Goal: Task Accomplishment & Management: Manage account settings

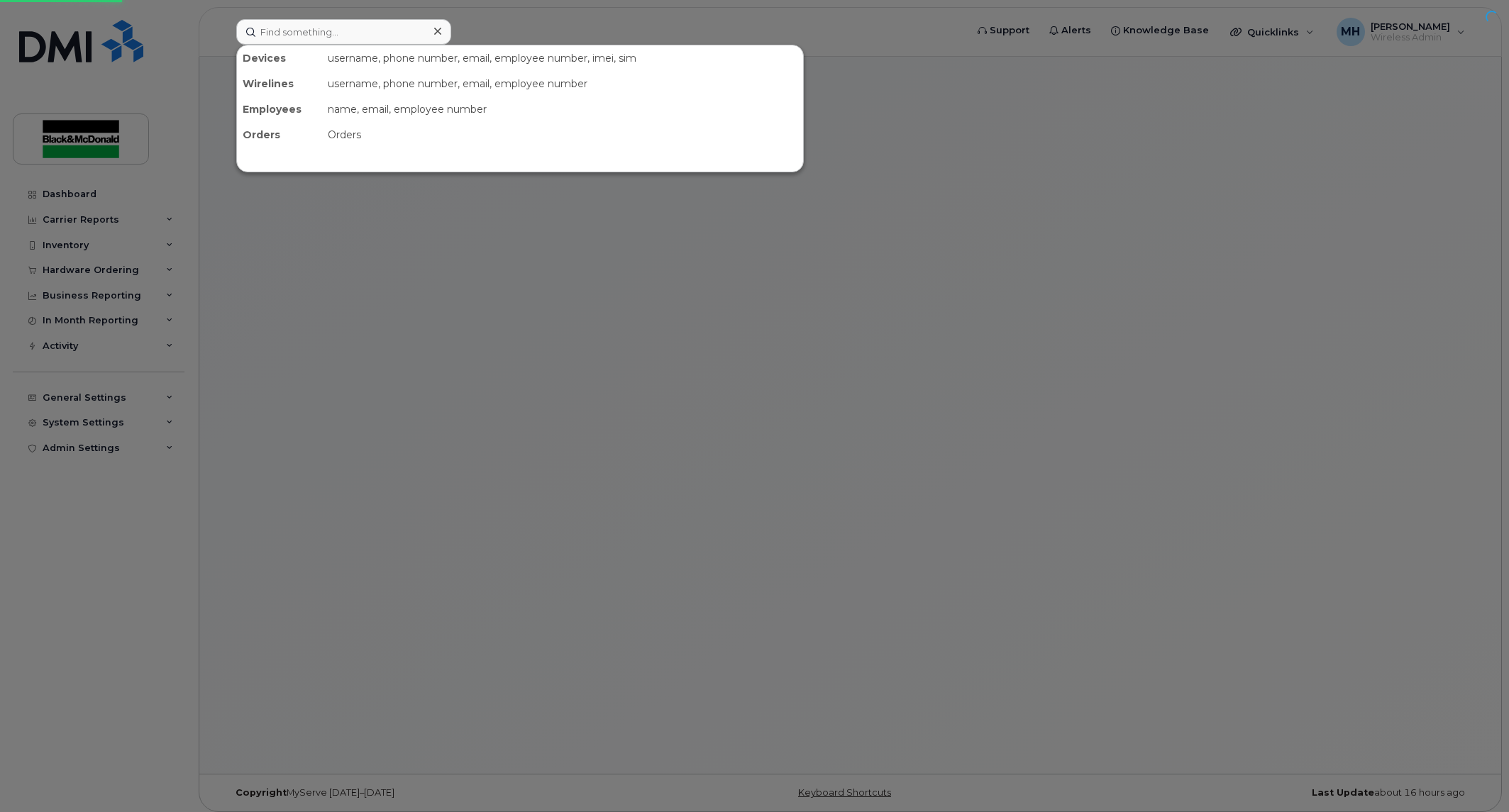
click at [385, 28] on input at bounding box center [343, 32] width 215 height 26
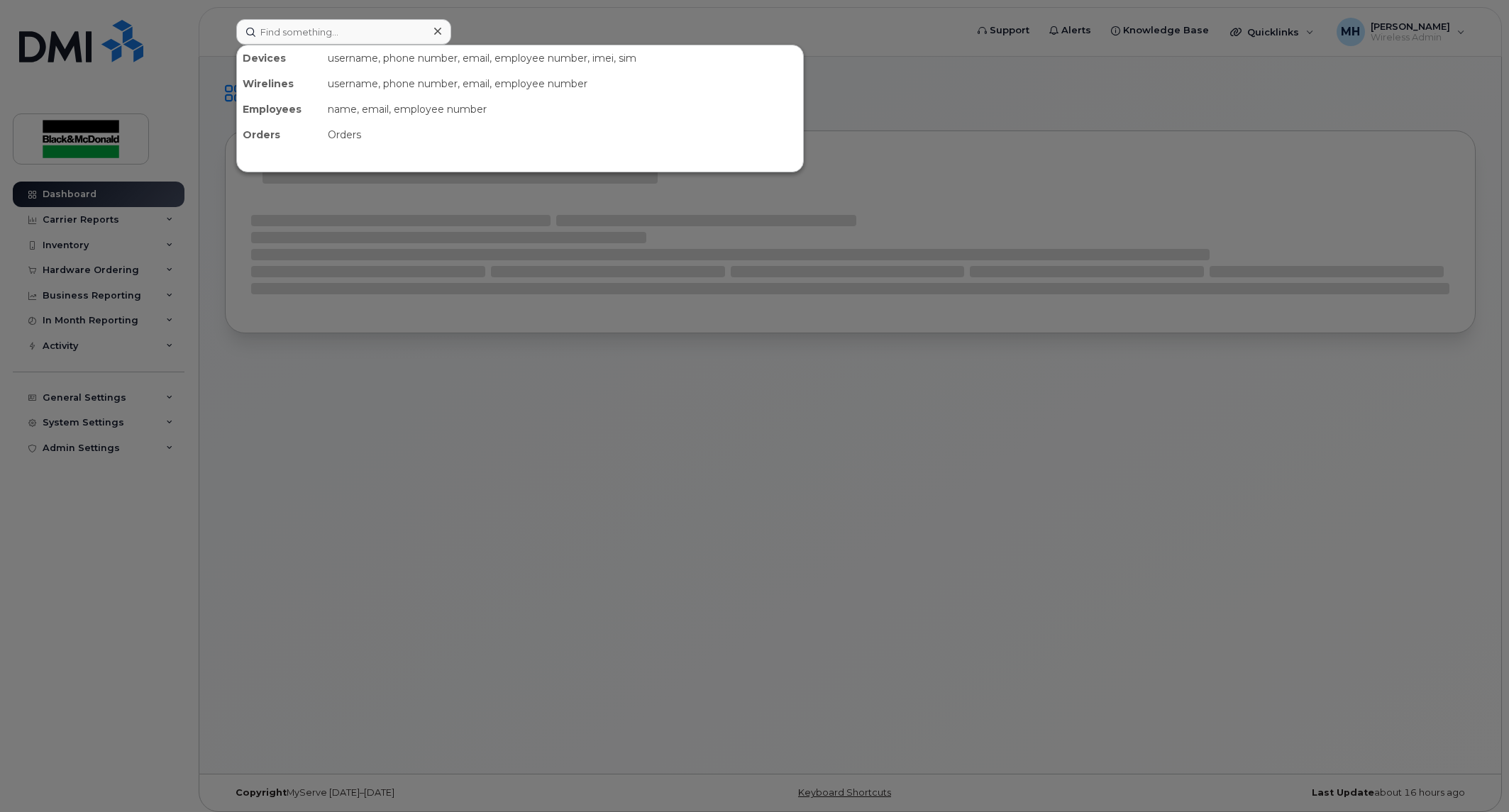
click at [379, 34] on input at bounding box center [343, 32] width 215 height 26
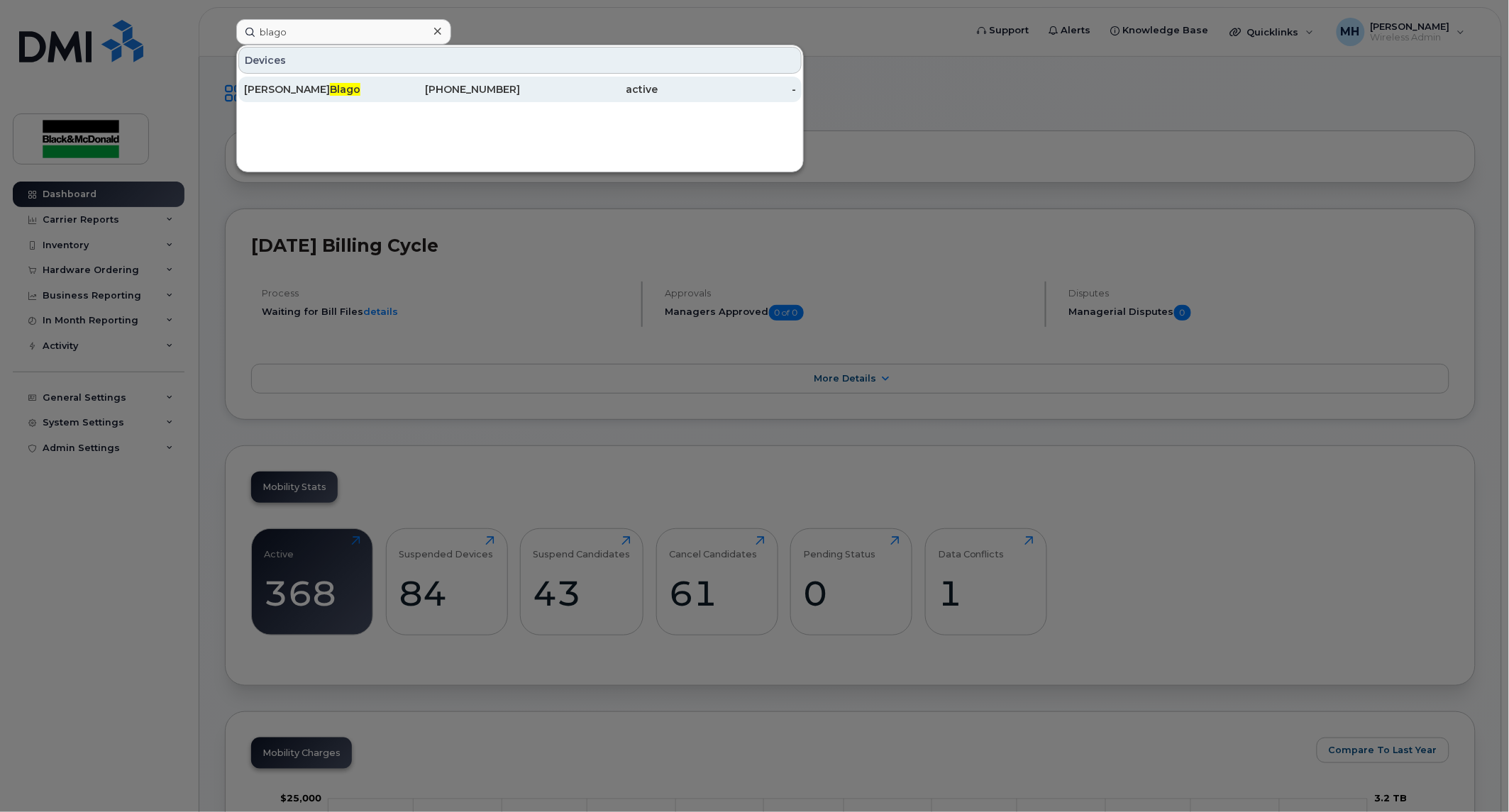
type input "blago"
click at [330, 88] on span "Blago" at bounding box center [345, 90] width 31 height 13
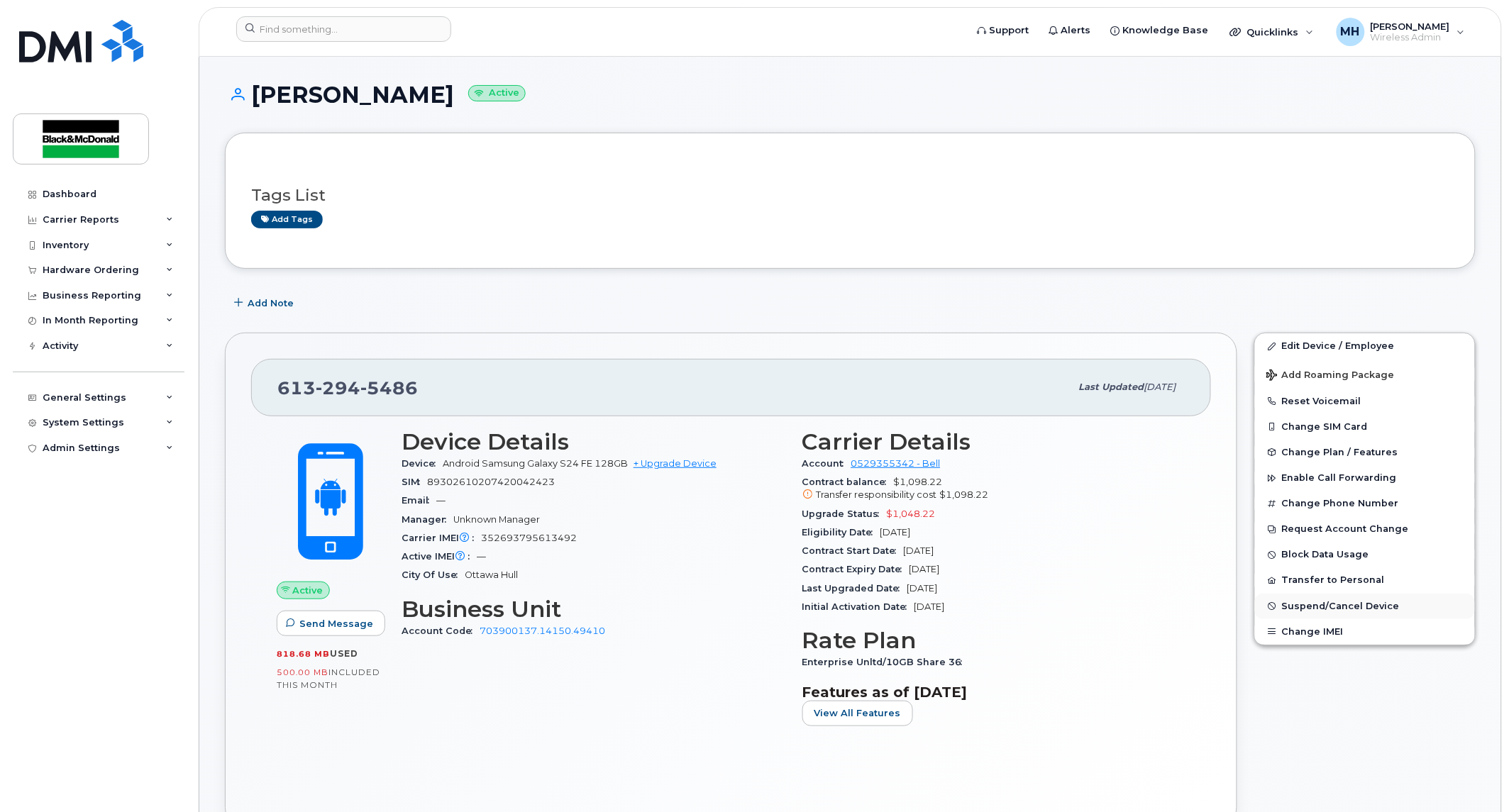
click at [1341, 606] on span "Suspend/Cancel Device" at bounding box center [1341, 605] width 118 height 11
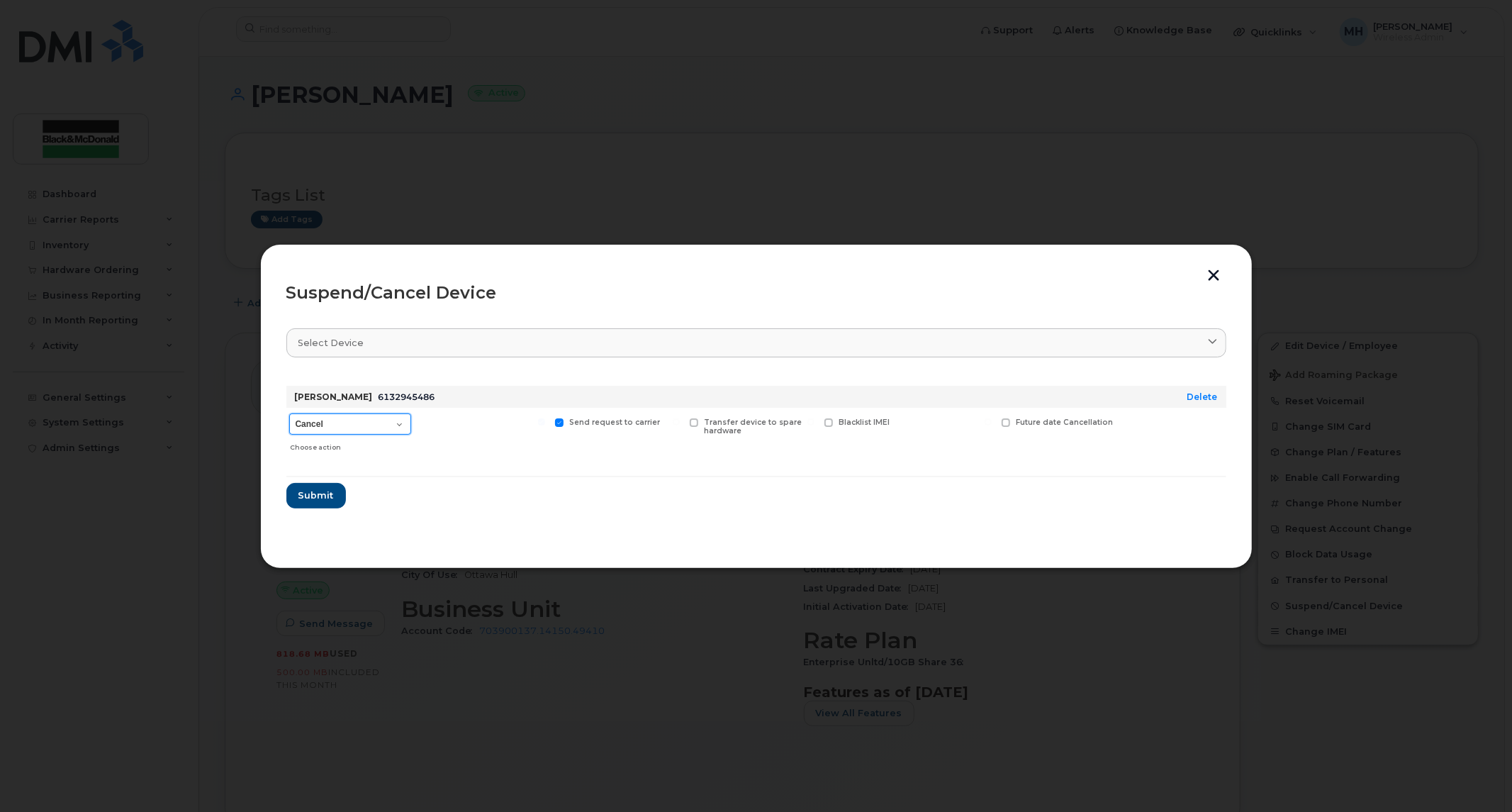
click at [403, 426] on select "Cancel Suspend - Extend Suspension Suspend - Reduced Rate Suspend - Full Rate S…" at bounding box center [350, 424] width 122 height 21
select select "[object Object]"
click at [289, 413] on select "Cancel Suspend - Extend Suspension Suspend - Reduced Rate Suspend - Full Rate S…" at bounding box center [350, 424] width 122 height 21
click at [425, 423] on span at bounding box center [425, 423] width 9 height 9
click at [410, 423] on input "Available for new activations/redeployments" at bounding box center [407, 422] width 7 height 7
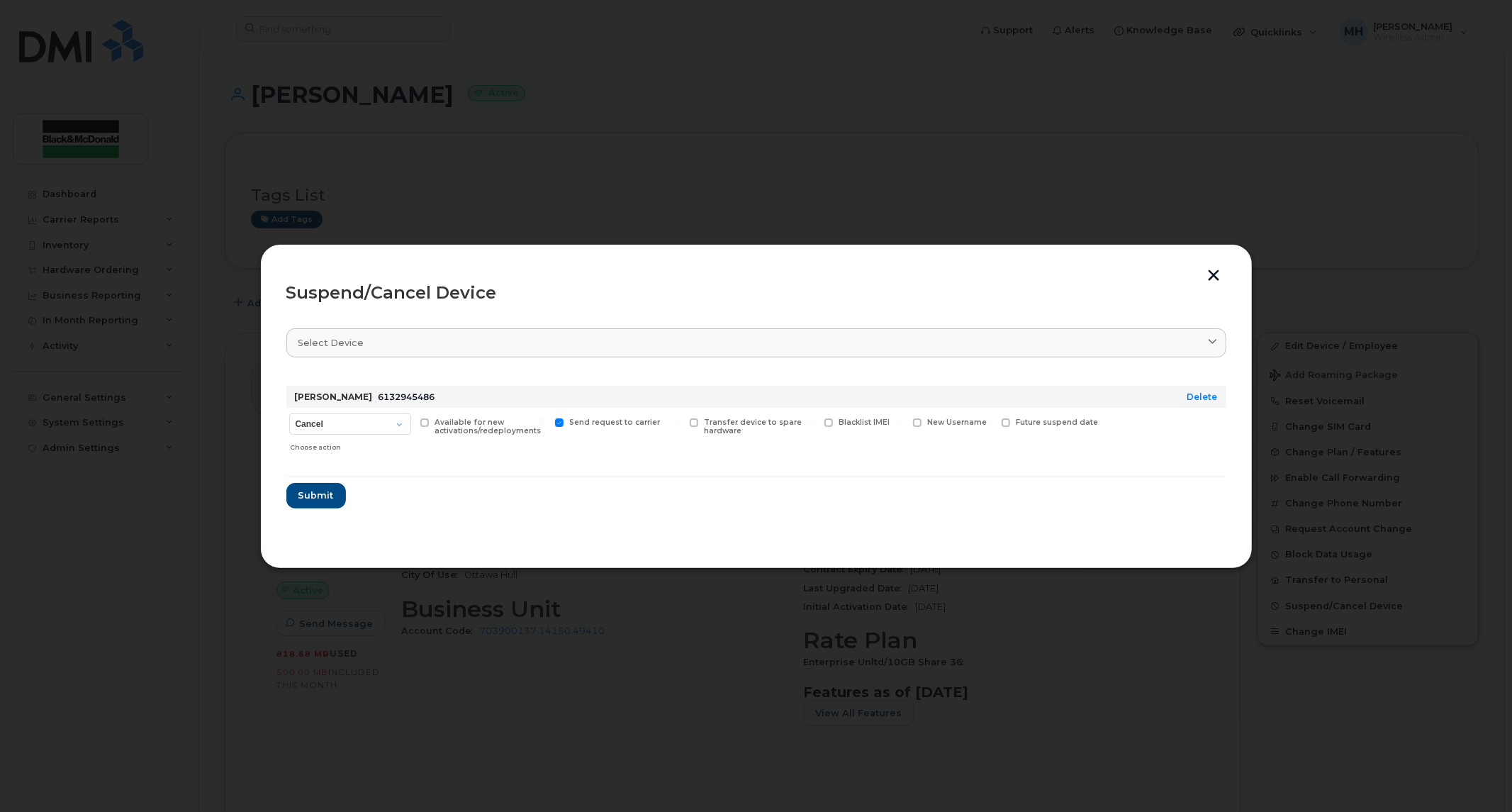
checkbox input "true"
click at [310, 495] on span "Submit" at bounding box center [315, 495] width 36 height 13
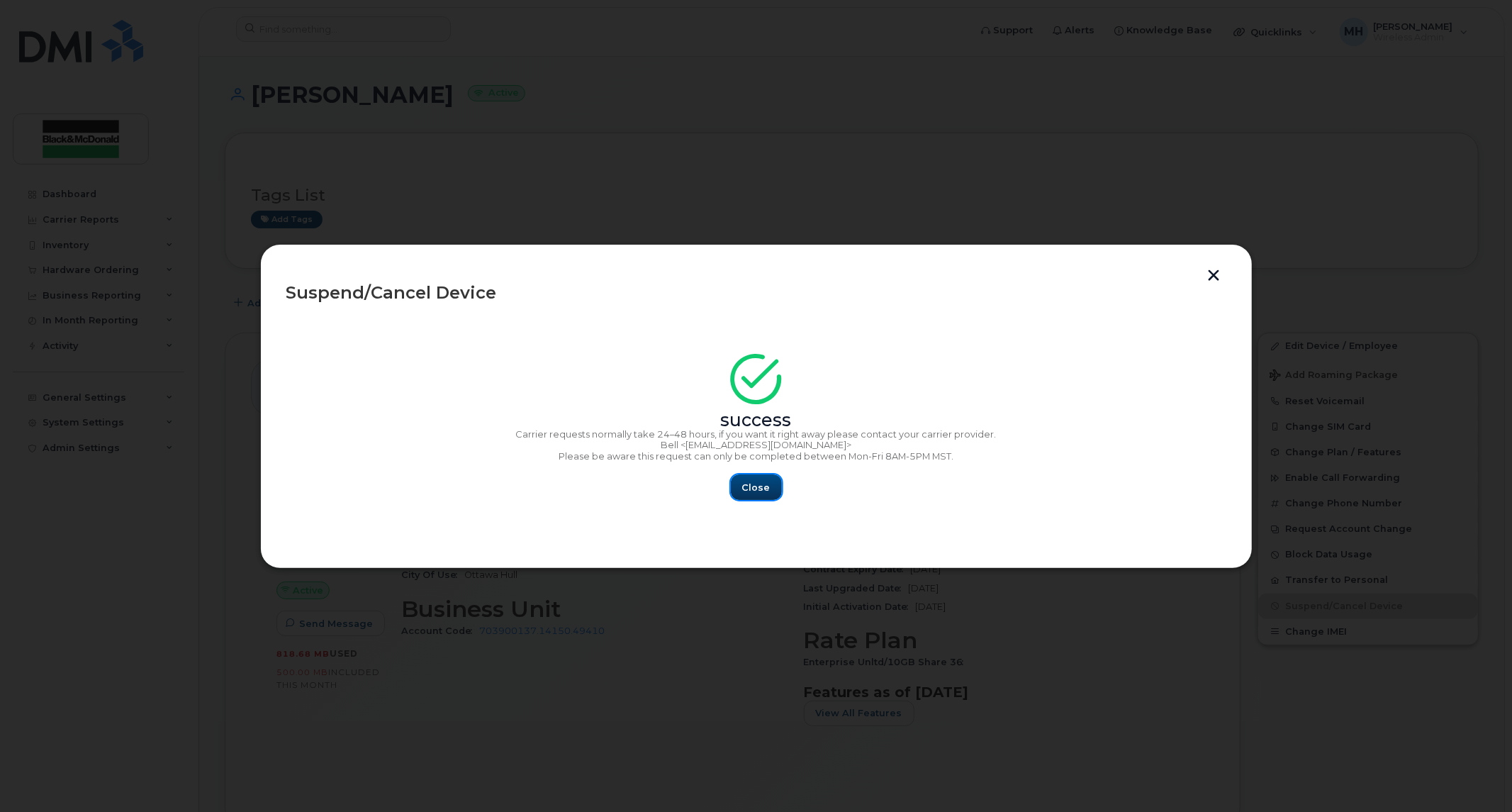
click at [750, 485] on span "Close" at bounding box center [756, 487] width 28 height 13
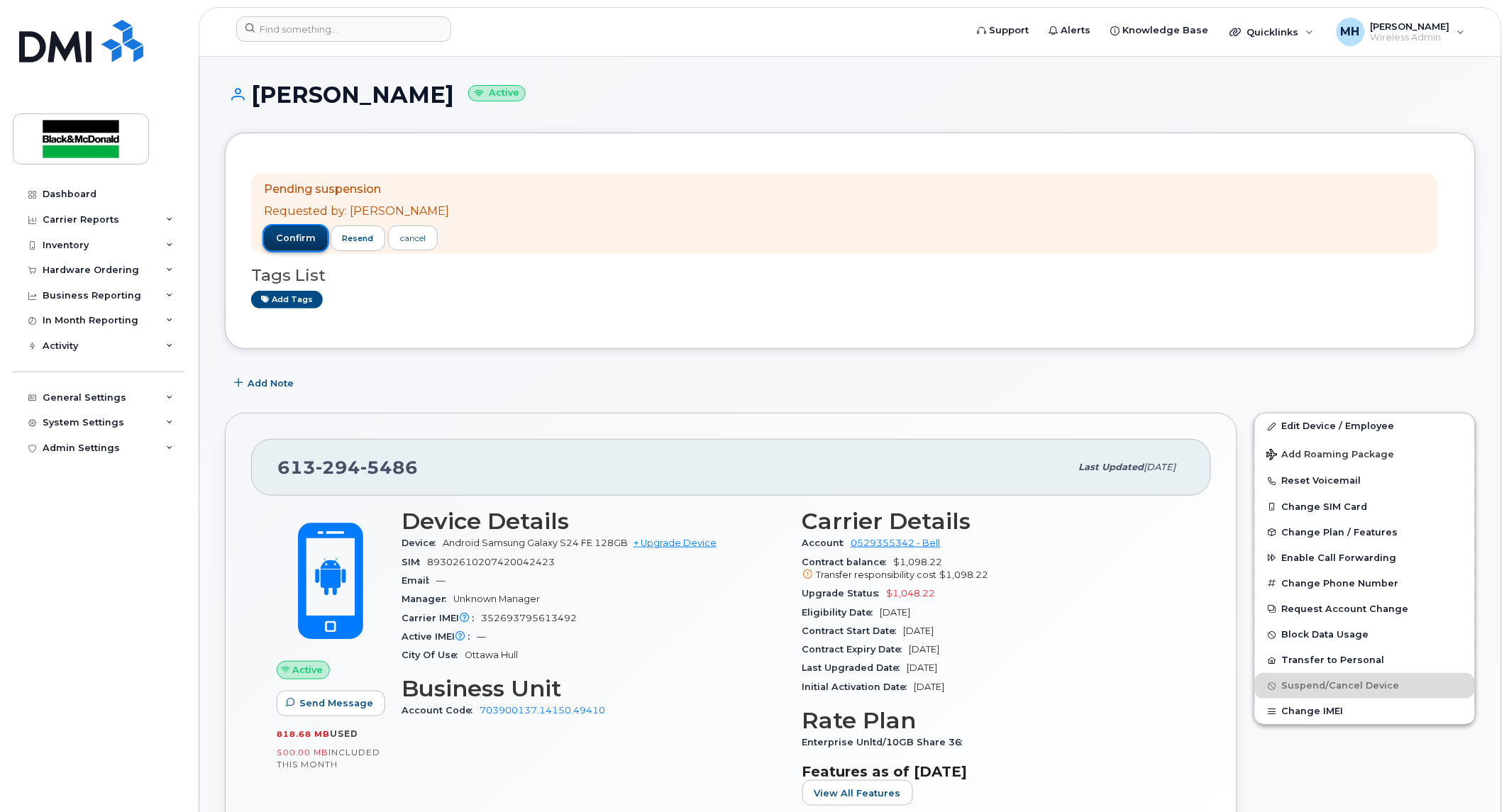
click at [301, 241] on span "confirm" at bounding box center [296, 238] width 40 height 13
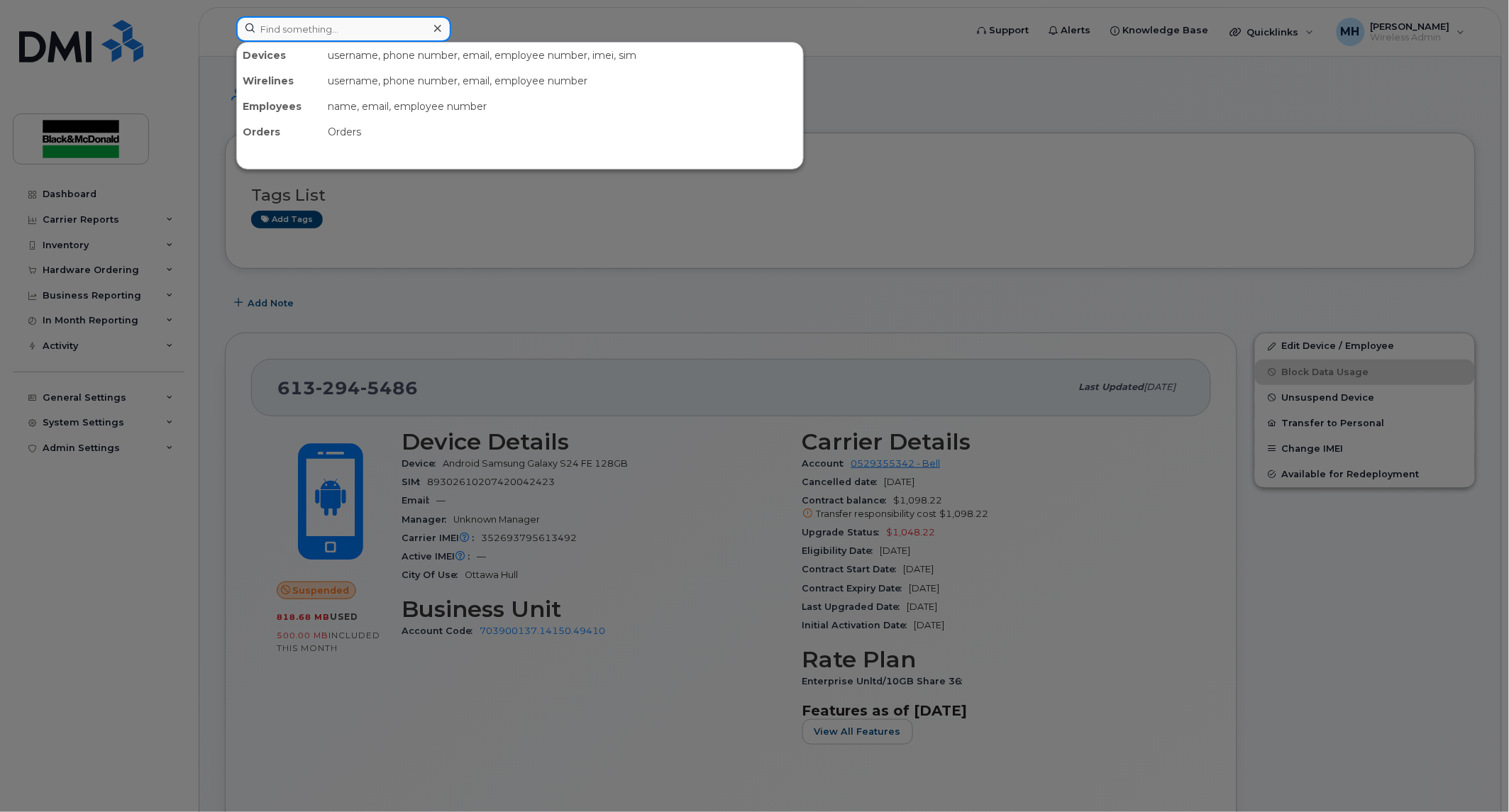
click at [276, 30] on input at bounding box center [343, 29] width 215 height 26
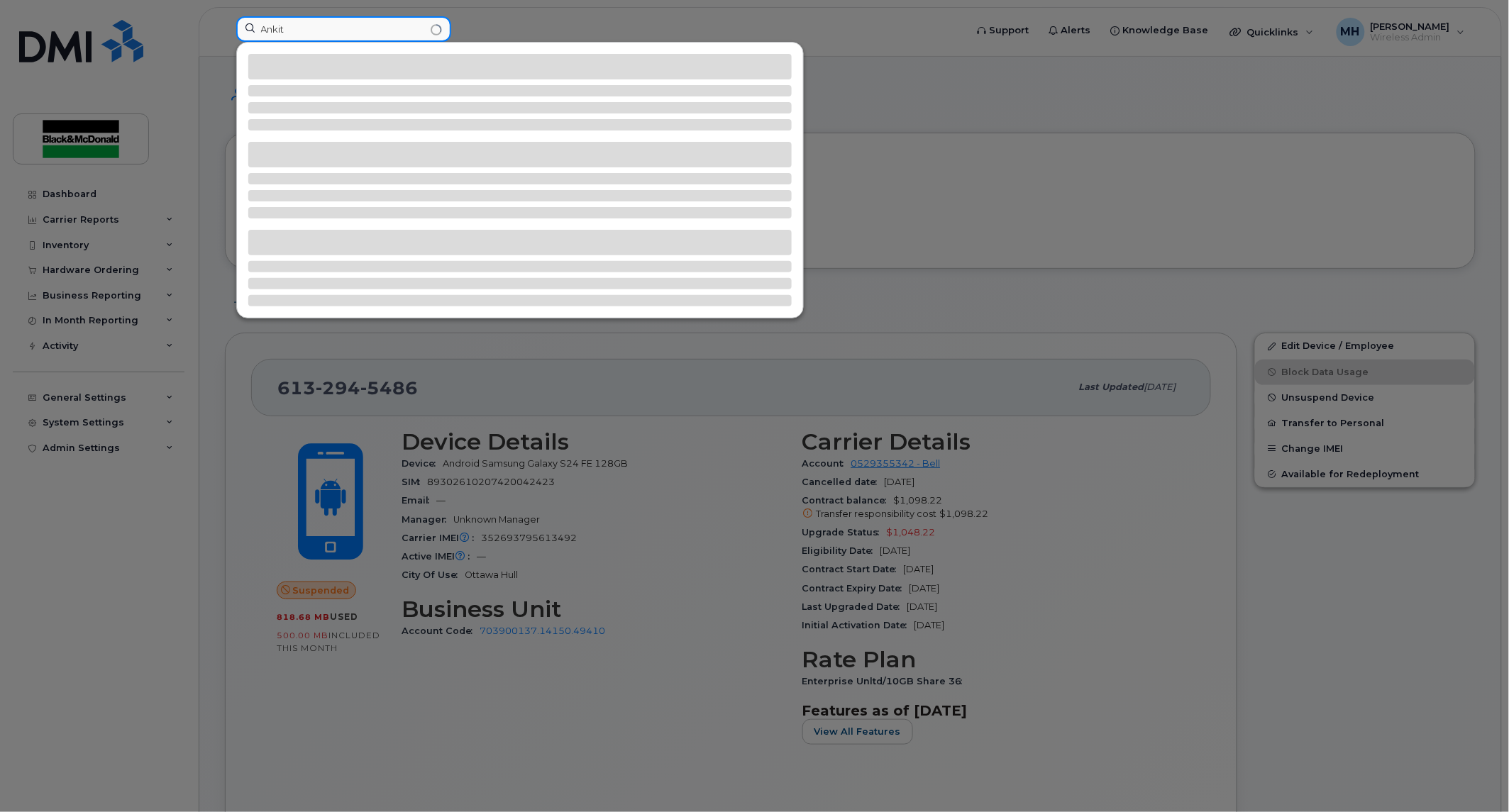
type input "Ankit"
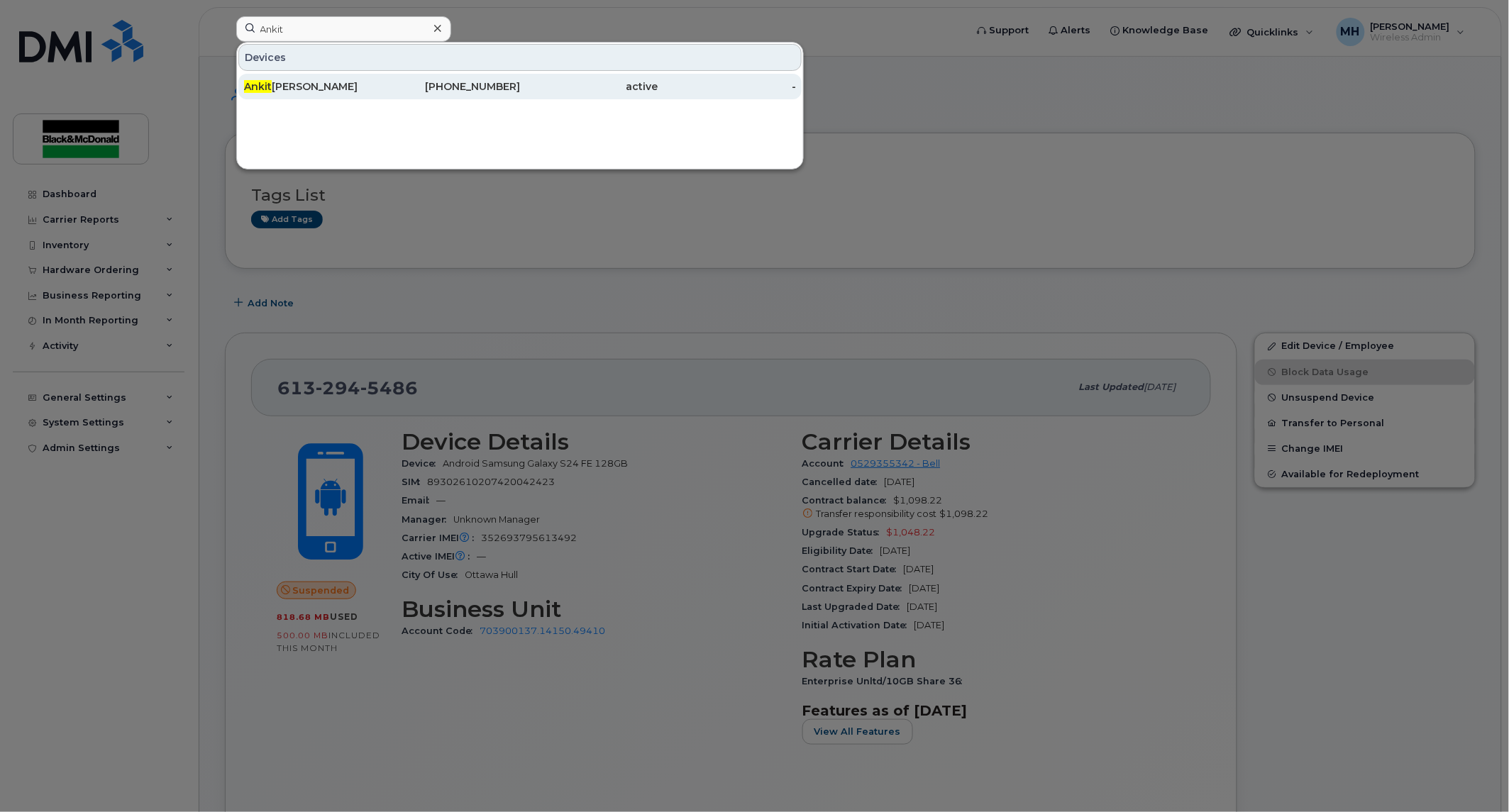
click at [272, 80] on div "Ankit Kabariya" at bounding box center [313, 87] width 139 height 14
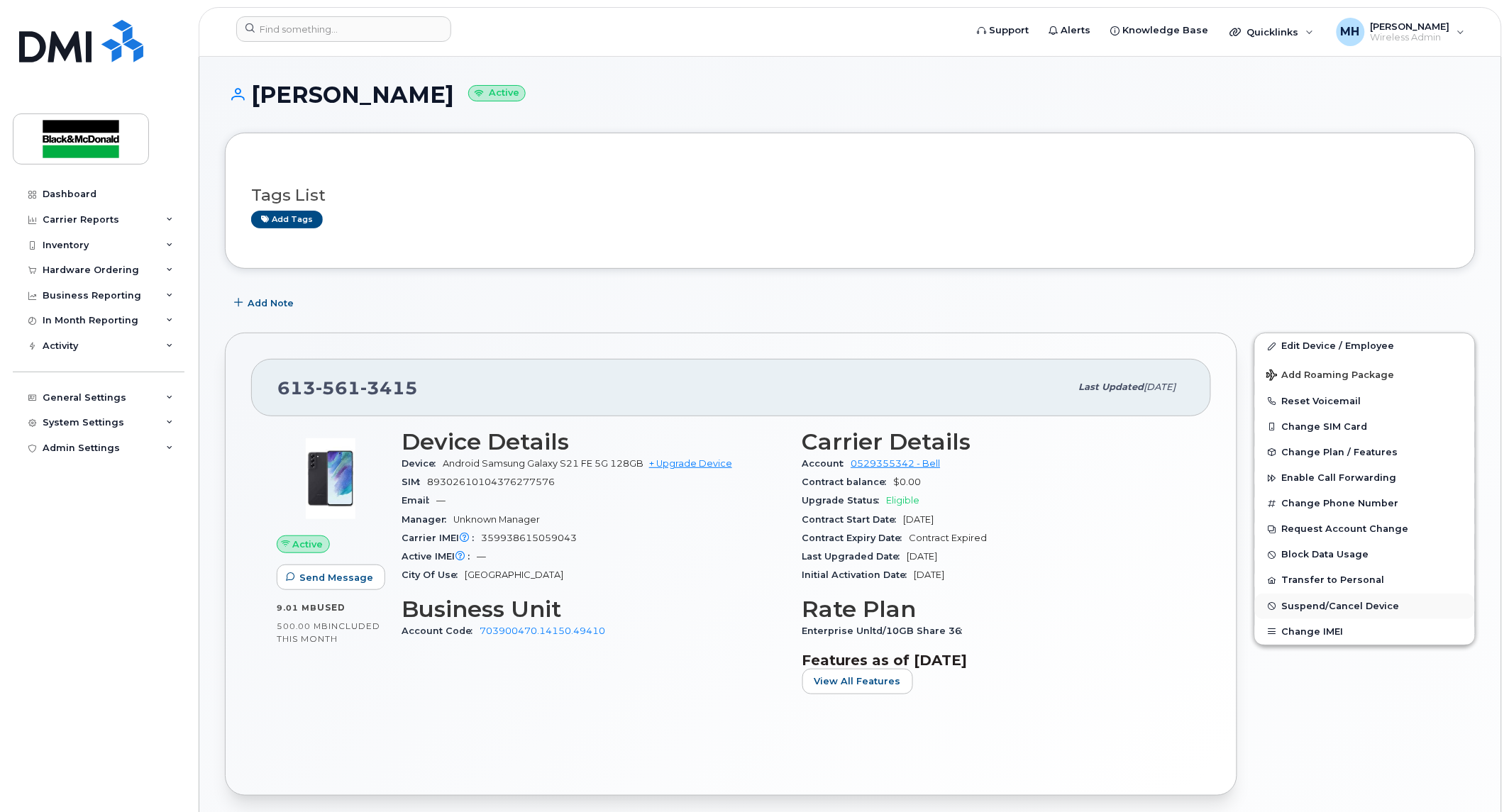
click at [1334, 608] on span "Suspend/Cancel Device" at bounding box center [1341, 605] width 118 height 11
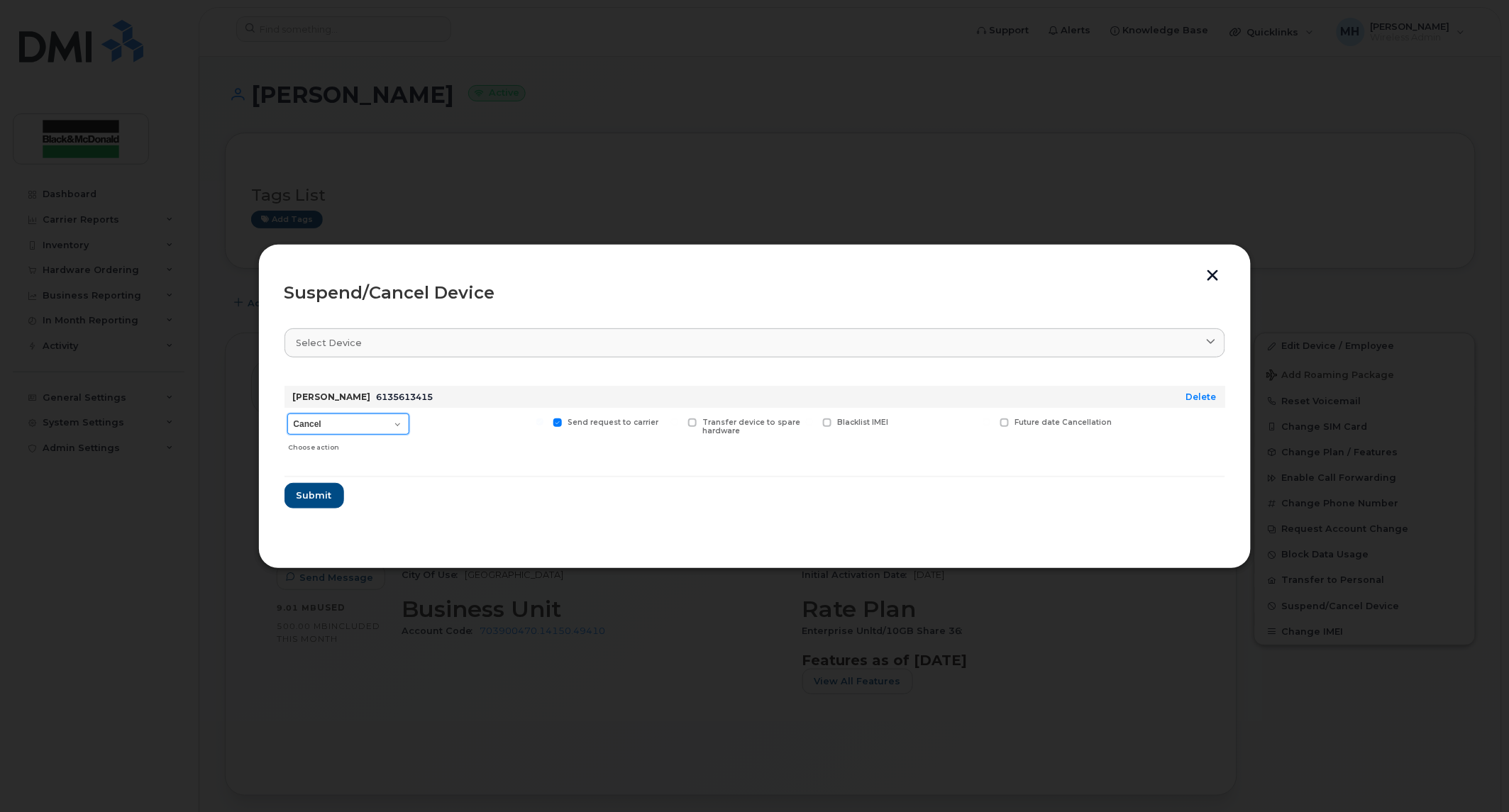
click at [394, 426] on select "Cancel Suspend - Extend Suspension Suspend - Reduced Rate Suspend - Full Rate S…" at bounding box center [348, 424] width 122 height 21
select select "[object Object]"
click at [287, 413] on select "Cancel Suspend - Extend Suspension Suspend - Reduced Rate Suspend - Full Rate S…" at bounding box center [348, 424] width 122 height 21
click at [423, 423] on span at bounding box center [423, 423] width 9 height 9
click at [409, 423] on input "Available for new activations/redeployments" at bounding box center [405, 422] width 7 height 7
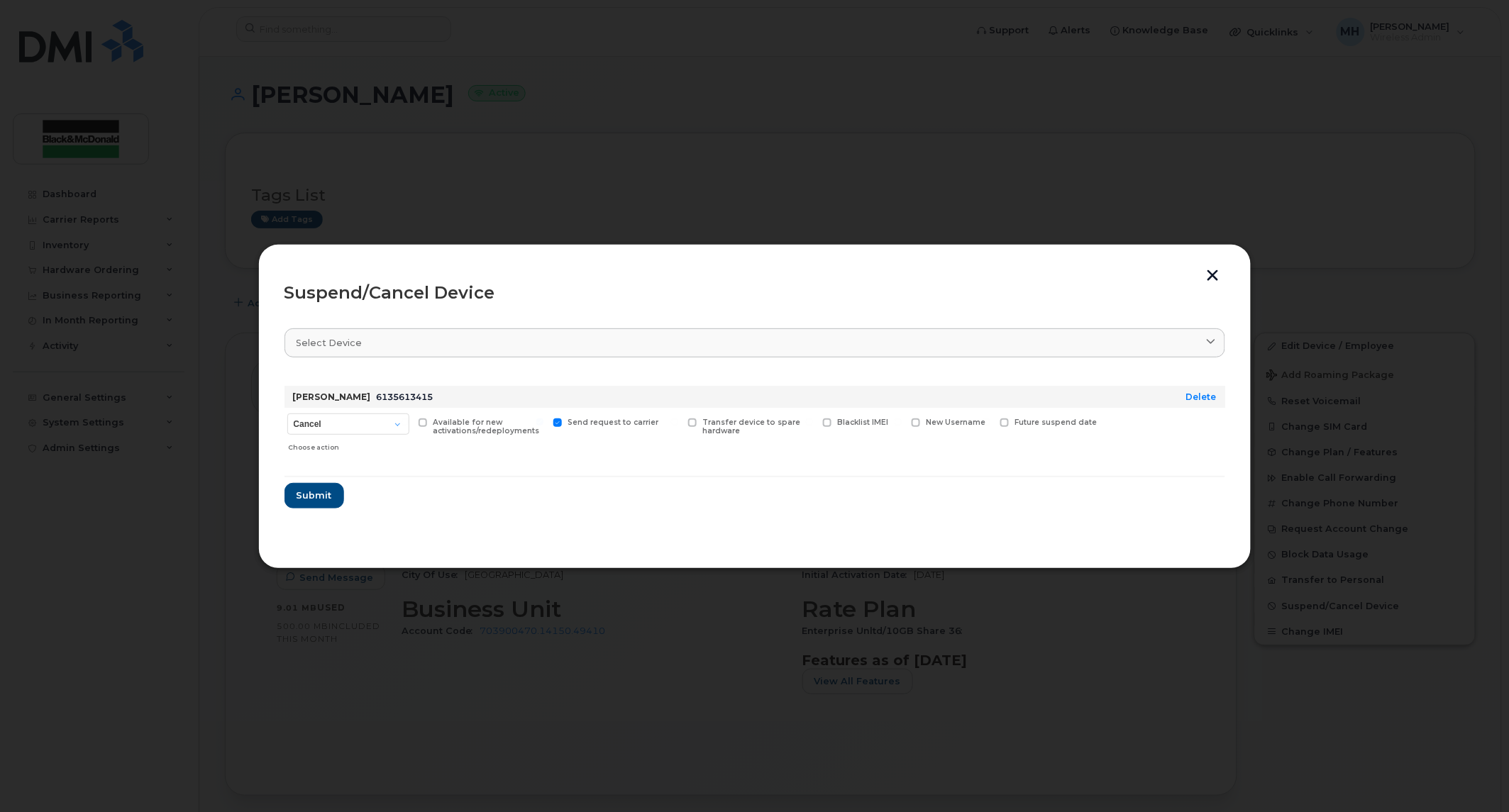
checkbox input "true"
click at [327, 491] on span "Submit" at bounding box center [313, 495] width 36 height 13
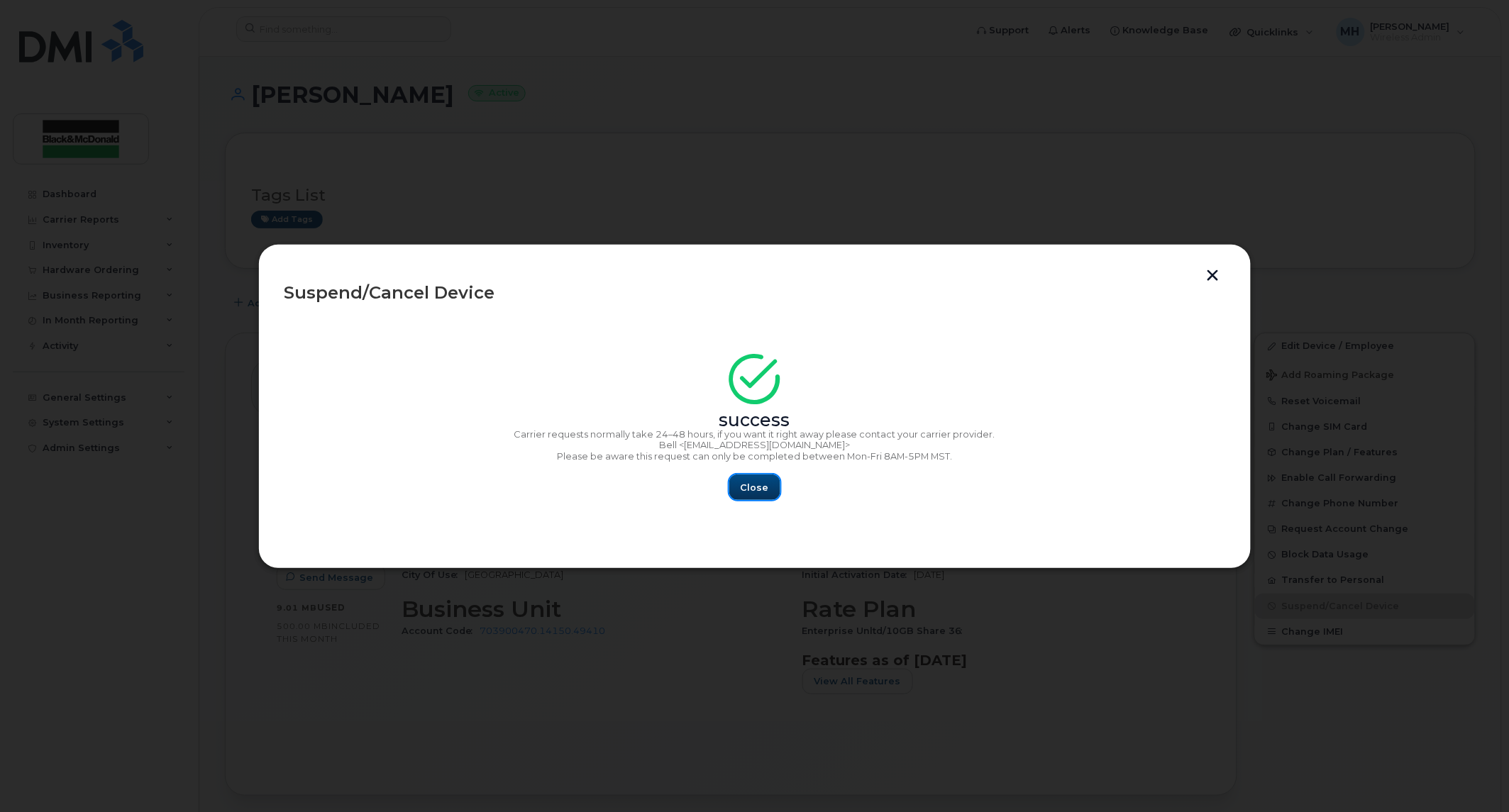
click at [746, 492] on span "Close" at bounding box center [755, 487] width 28 height 13
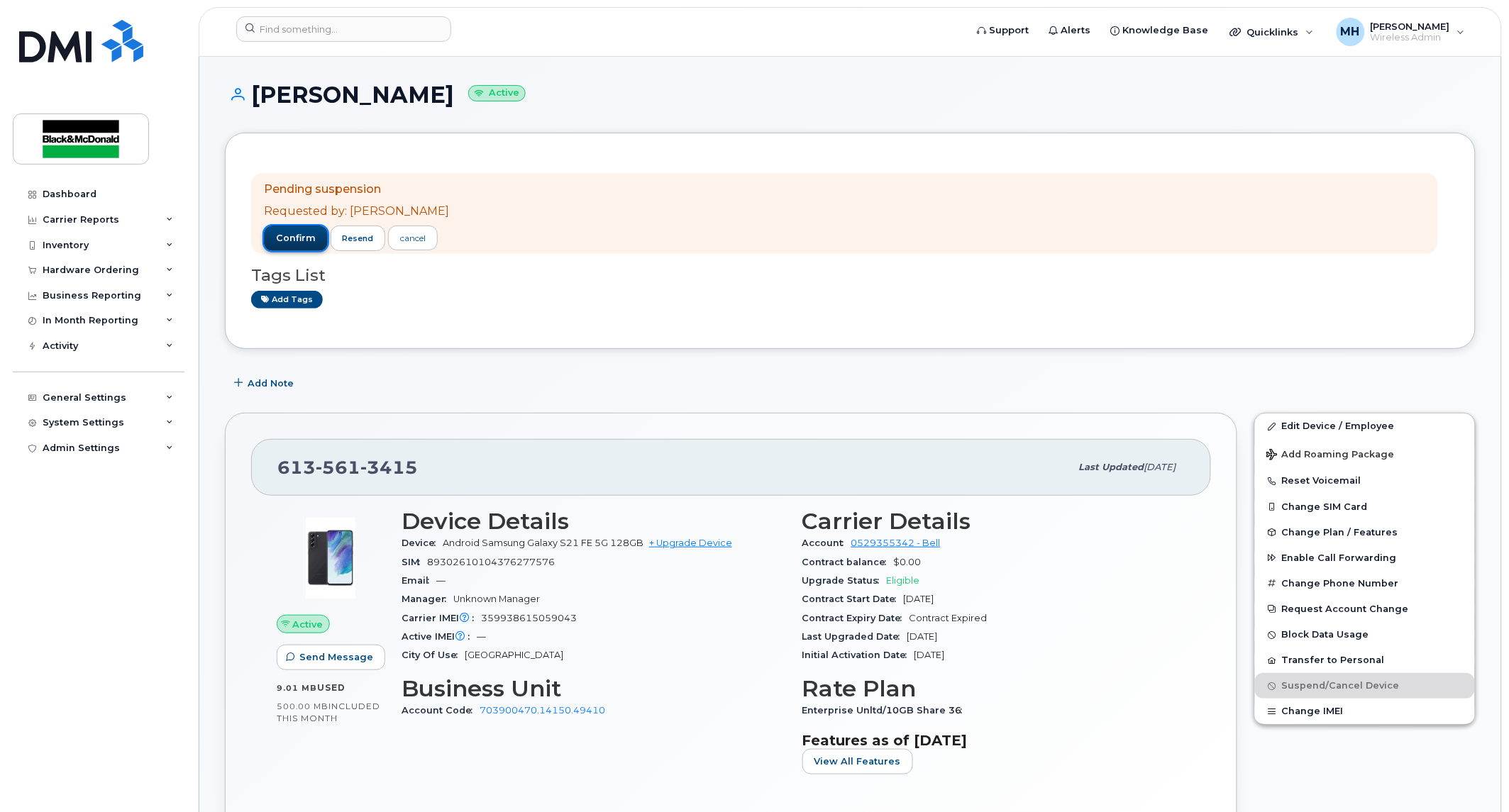
click at [306, 243] on span "confirm" at bounding box center [296, 238] width 40 height 13
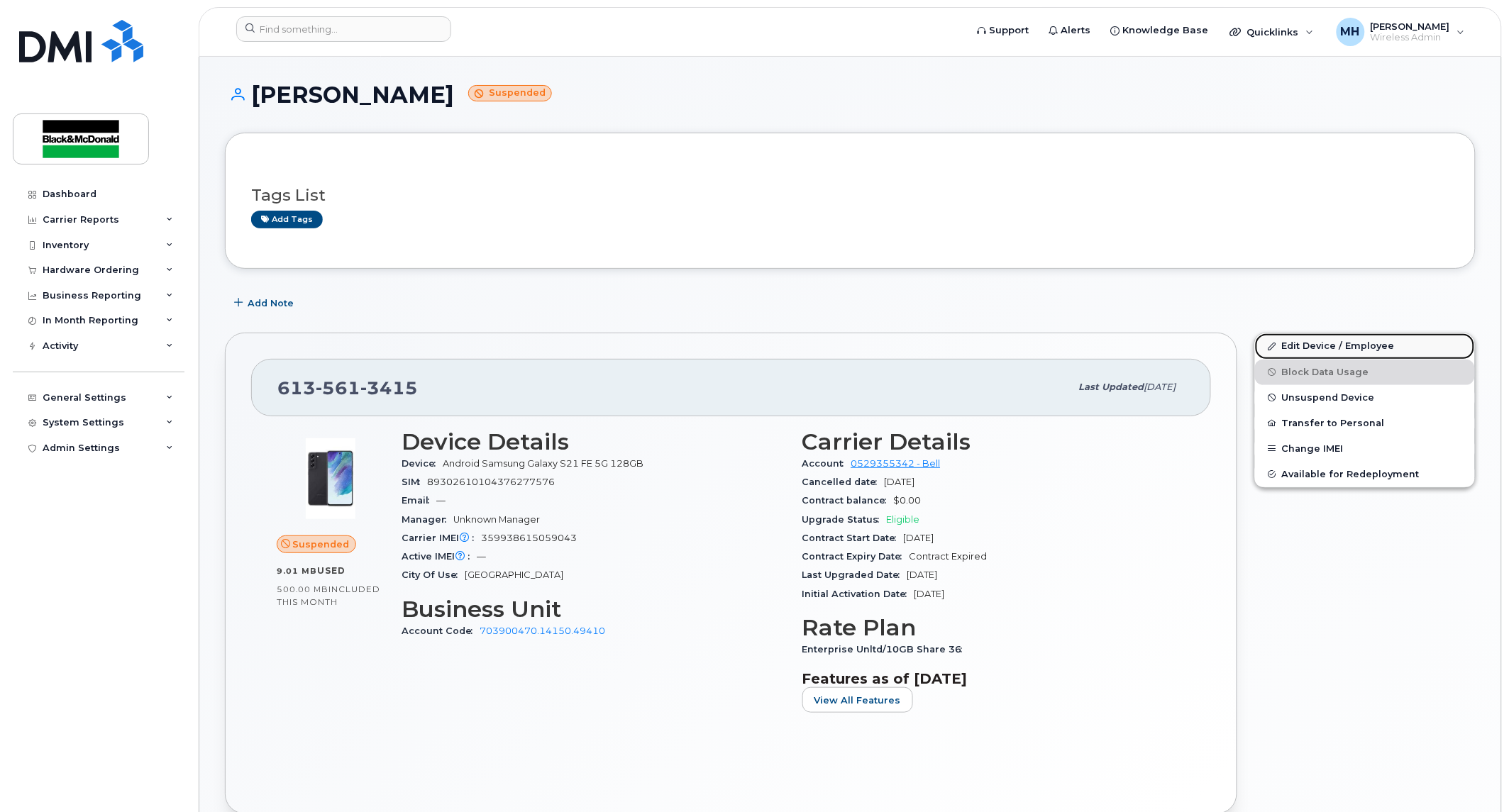
click at [1305, 345] on link "Edit Device / Employee" at bounding box center [1365, 346] width 220 height 26
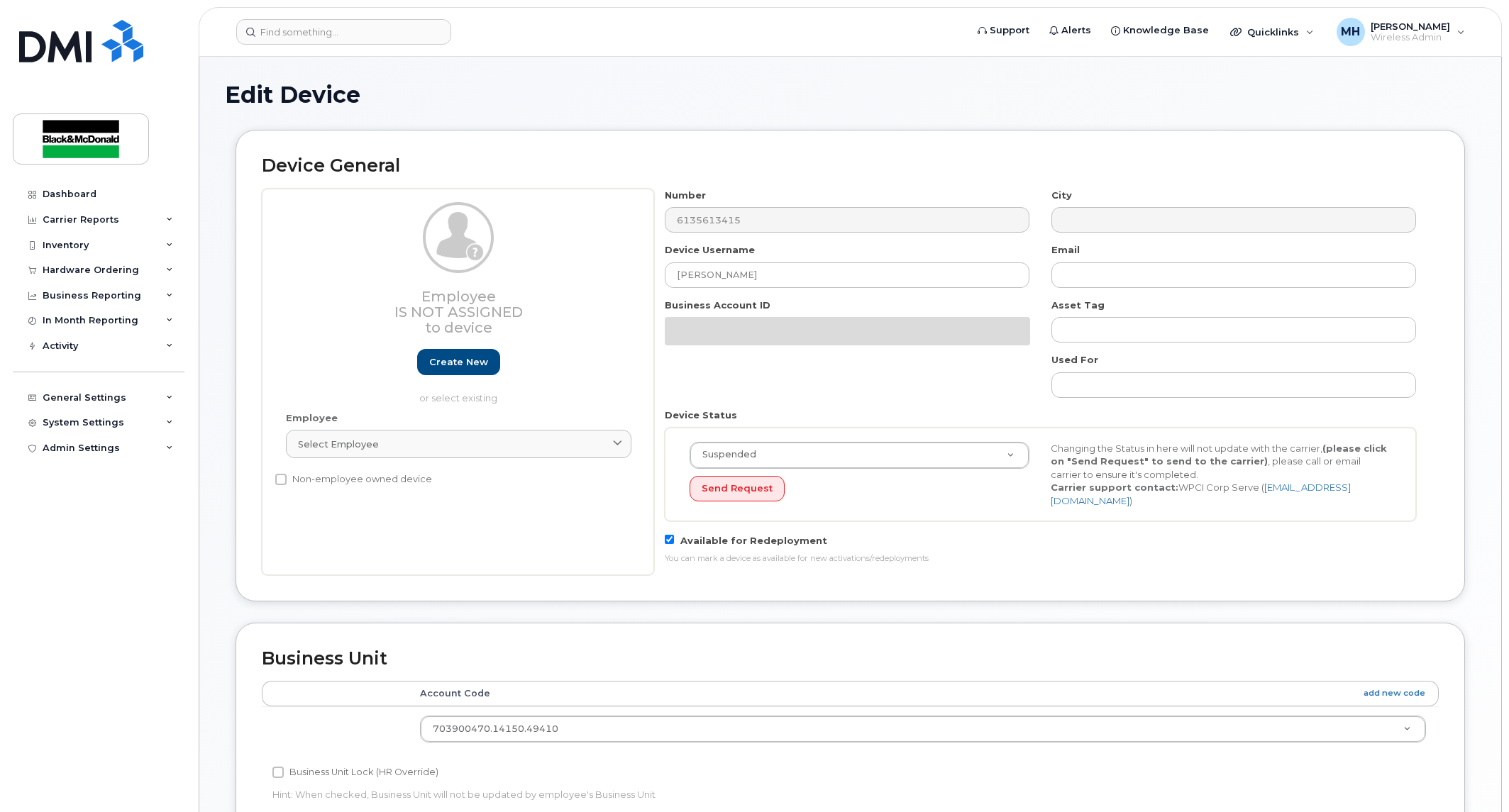
select select "35201694"
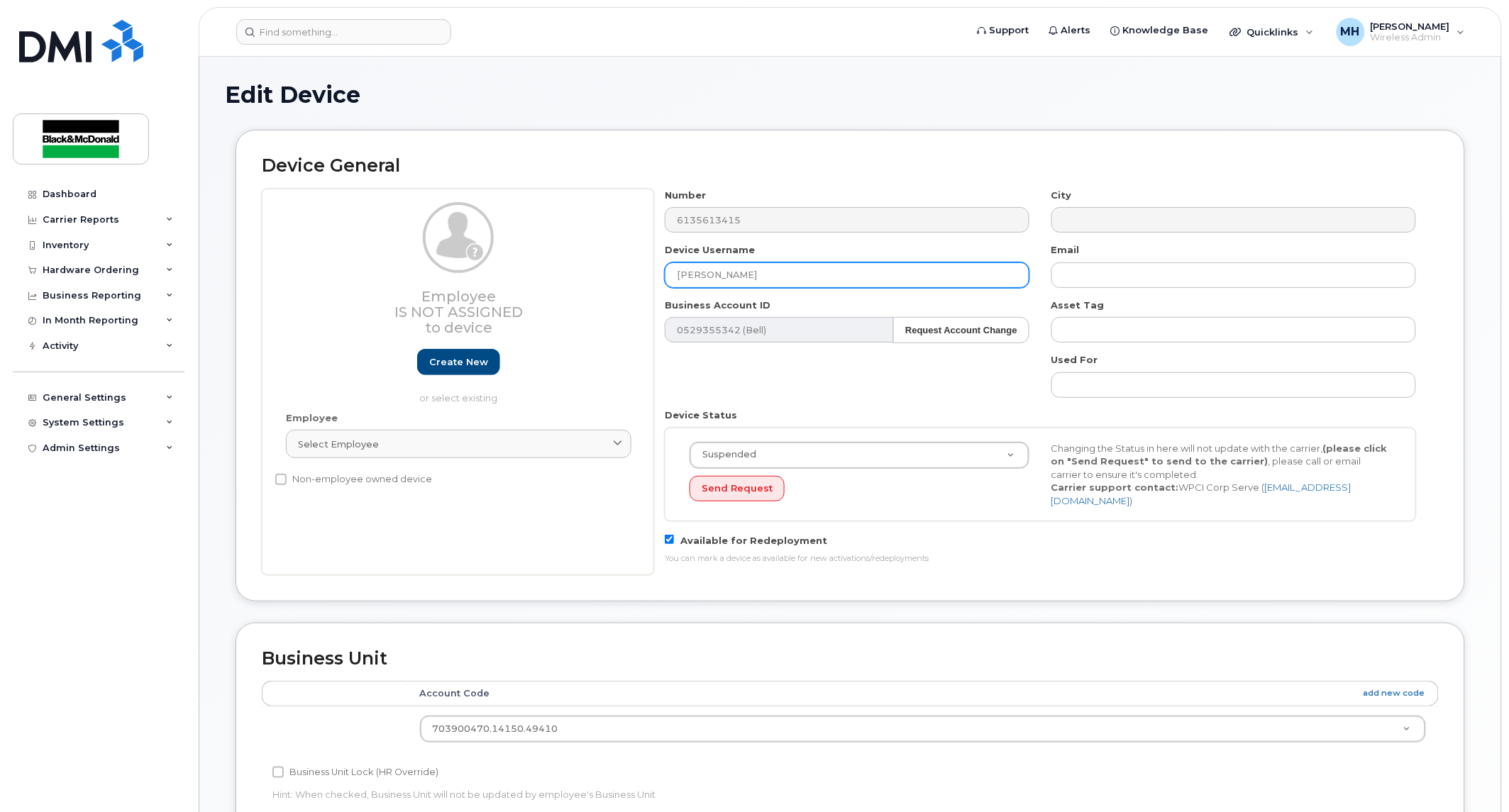
click at [770, 274] on input "[PERSON_NAME]" at bounding box center [847, 275] width 365 height 26
click at [672, 274] on input "[PERSON_NAME]" at bounding box center [847, 275] width 365 height 26
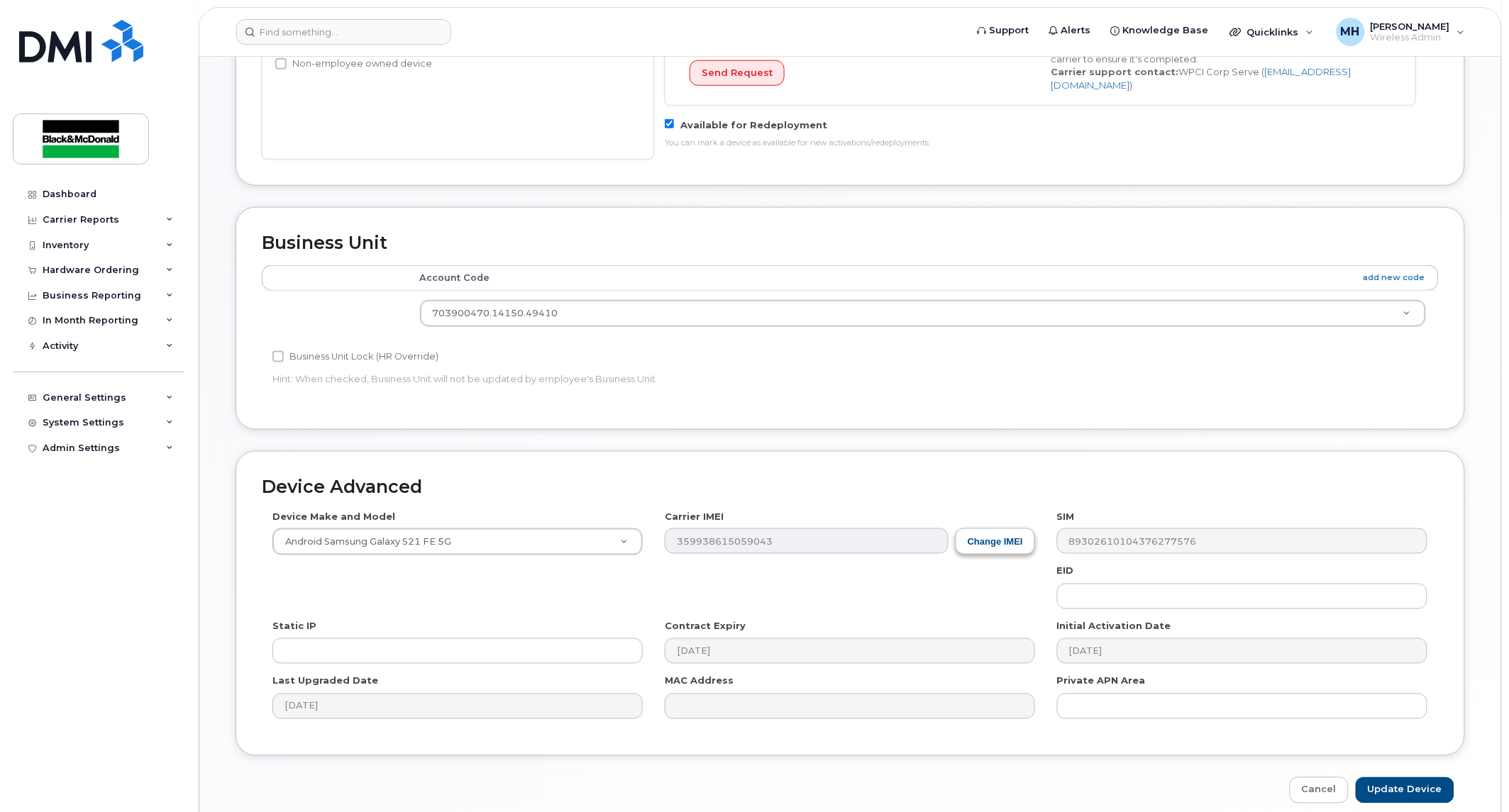
scroll to position [473, 0]
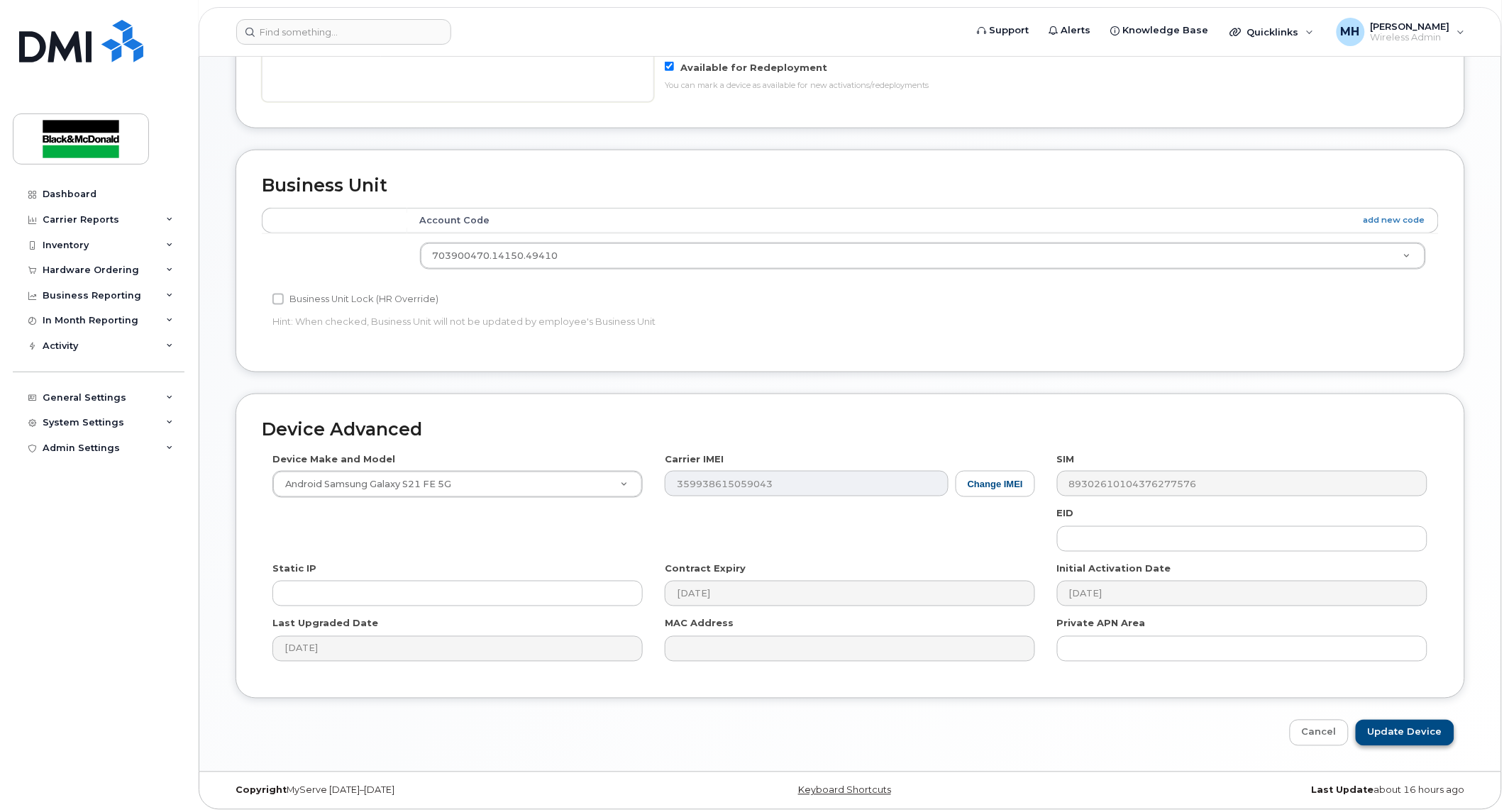
type input "Spare phone (was assigned to AKabariya)"
click at [1412, 727] on input "Update Device" at bounding box center [1405, 732] width 99 height 26
type input "Saving..."
